Goal: Navigation & Orientation: Find specific page/section

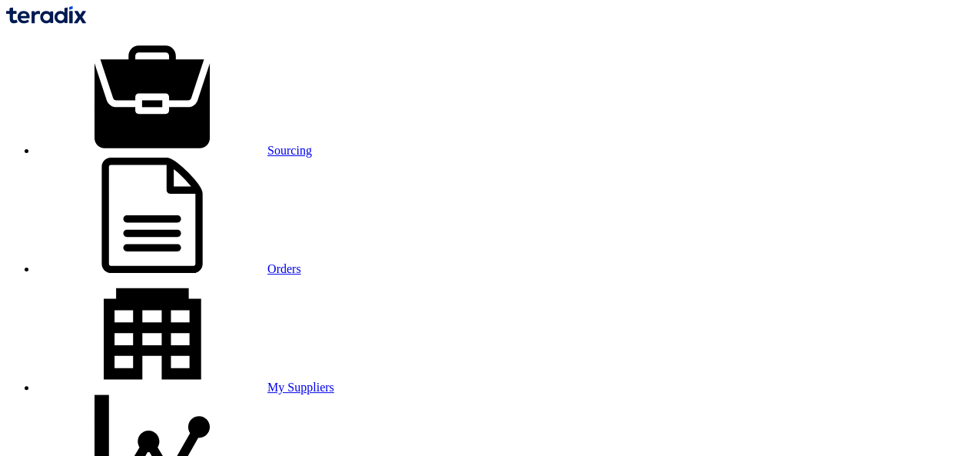
click at [267, 158] on icon at bounding box center [152, 215] width 231 height 115
click at [207, 144] on link "Sourcing" at bounding box center [174, 150] width 275 height 13
click at [209, 144] on link "Sourcing" at bounding box center [174, 150] width 275 height 13
click at [211, 144] on link "Sourcing" at bounding box center [174, 150] width 275 height 13
click at [202, 158] on use at bounding box center [151, 215] width 101 height 115
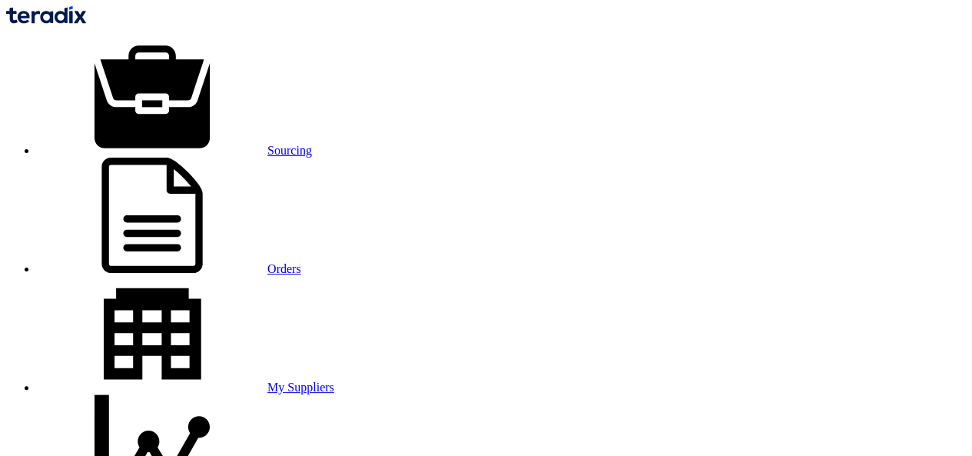
click at [214, 144] on link "Sourcing" at bounding box center [174, 150] width 275 height 13
click at [219, 144] on link "Sourcing" at bounding box center [174, 150] width 275 height 13
